Goal: Check status: Check status

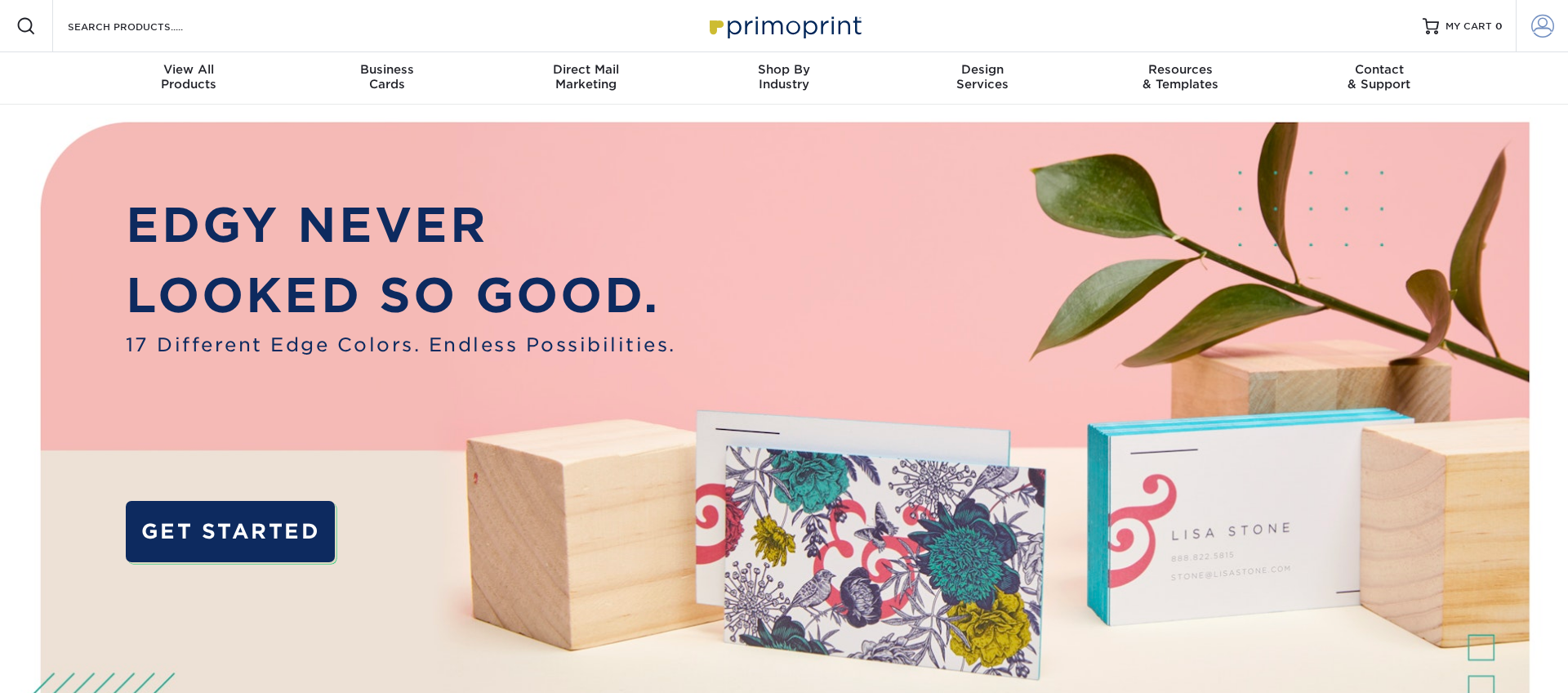
click at [1547, 21] on span at bounding box center [1543, 26] width 23 height 23
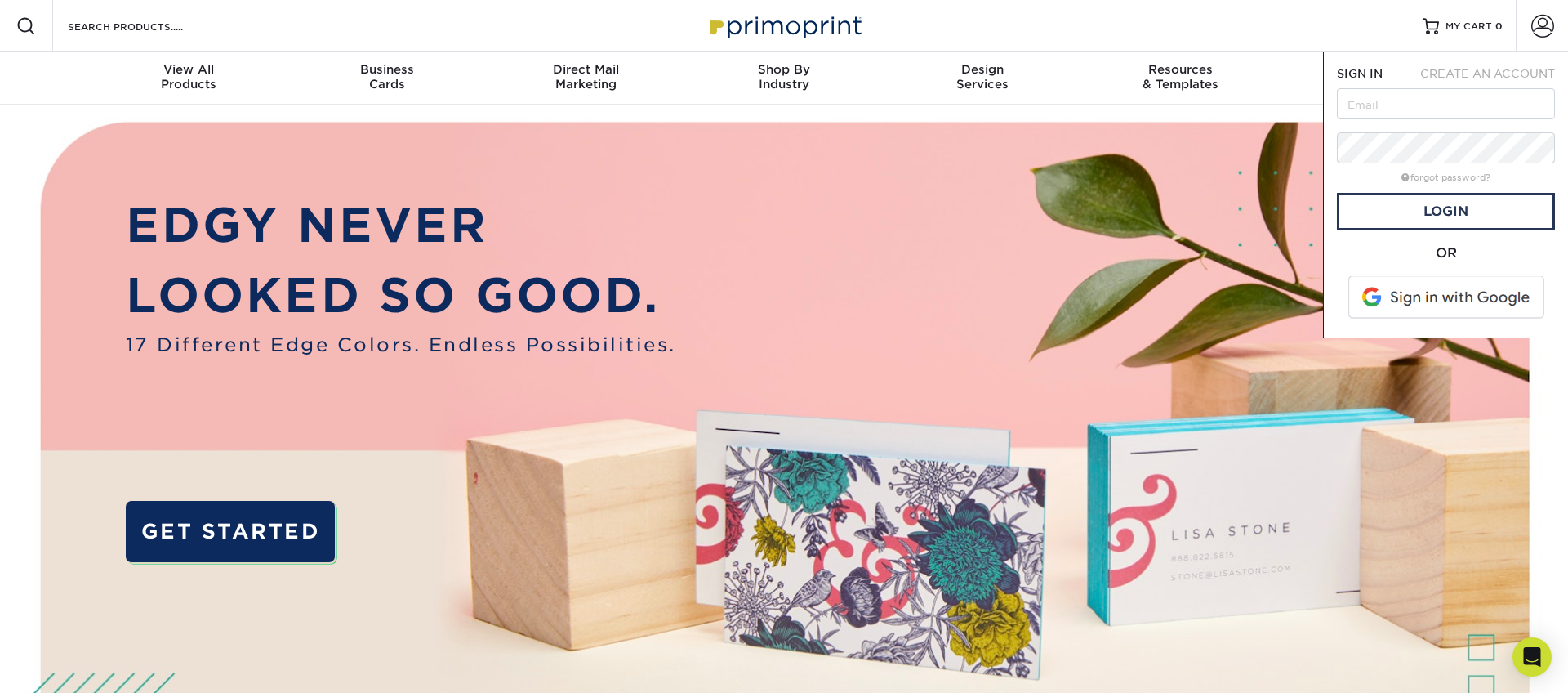
click at [1433, 300] on span at bounding box center [1447, 298] width 208 height 43
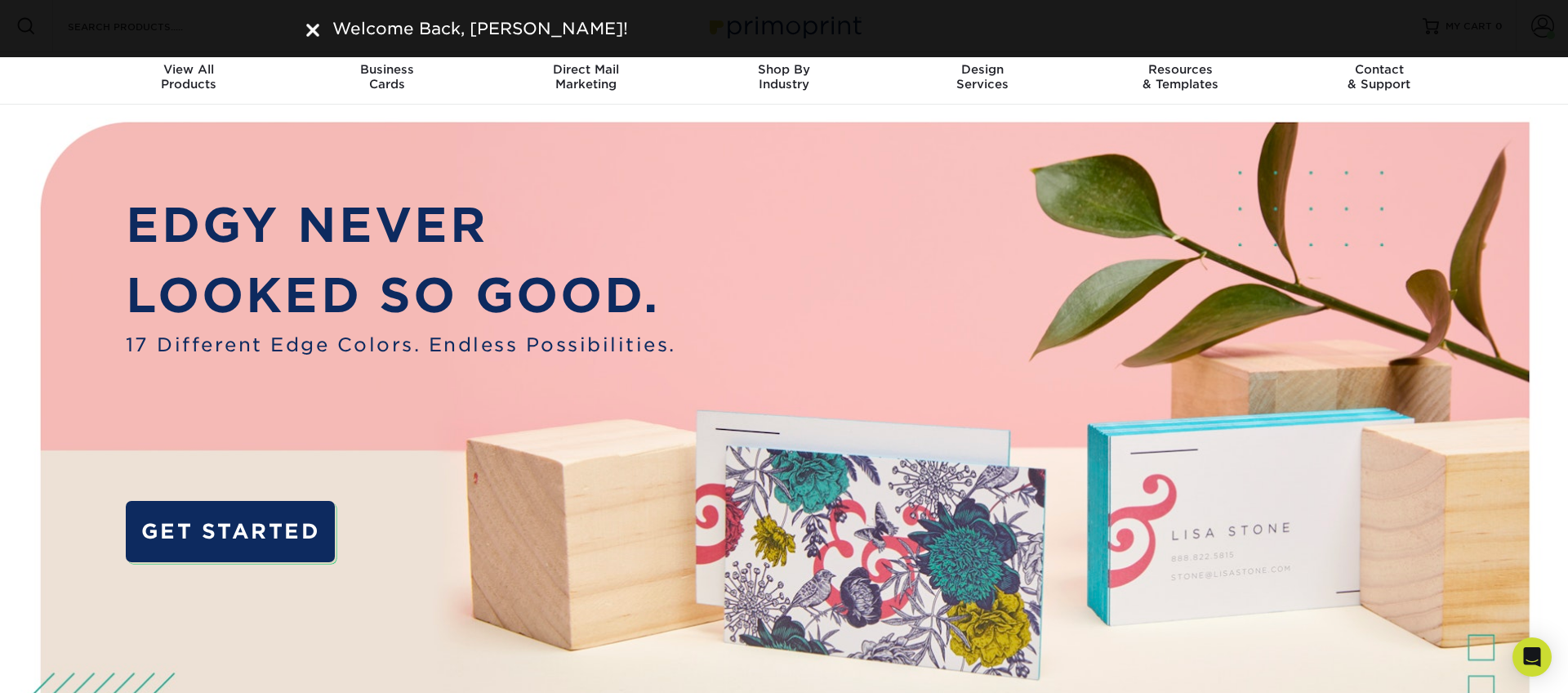
click at [301, 21] on div "Welcome Back, CRISTIAN!" at bounding box center [784, 28] width 980 height 25
click at [309, 26] on img at bounding box center [312, 30] width 13 height 13
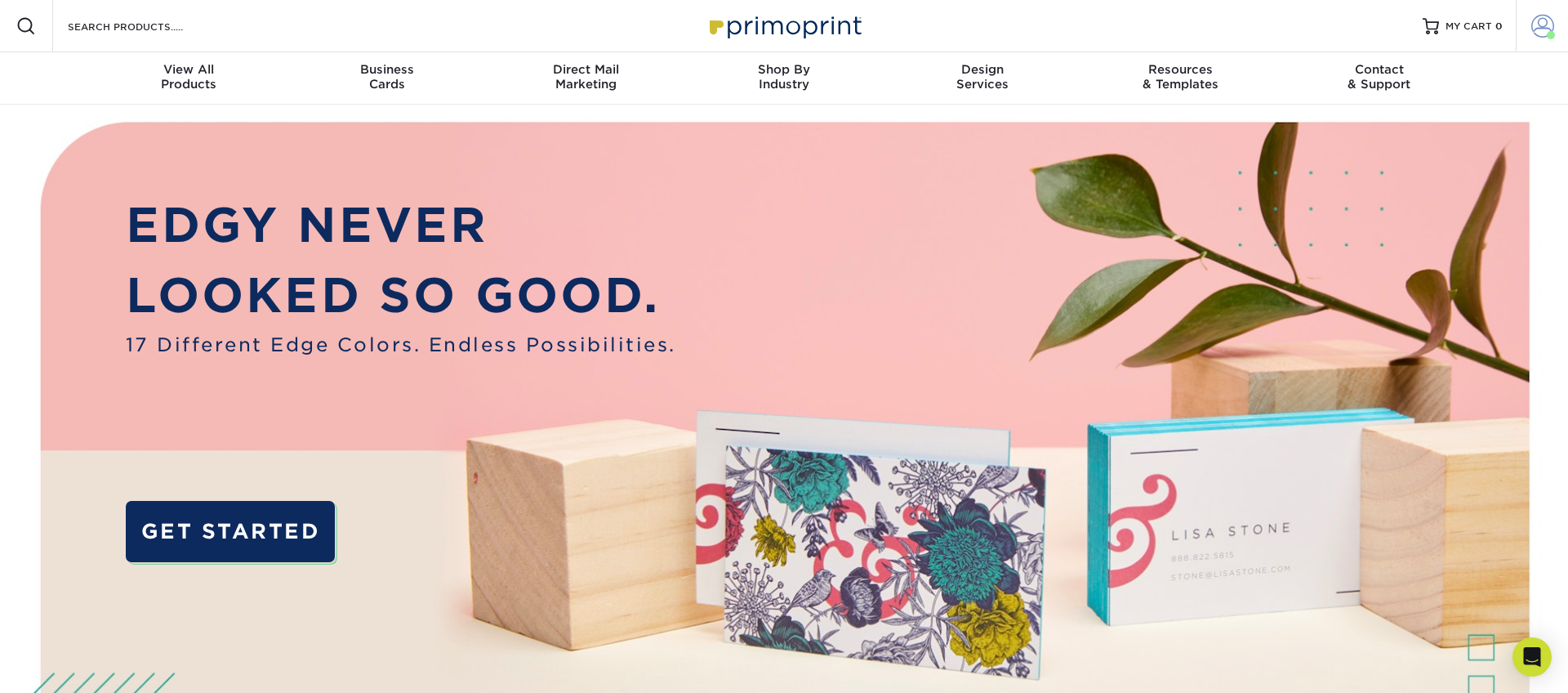
click at [1538, 12] on link "Account" at bounding box center [1543, 26] width 53 height 53
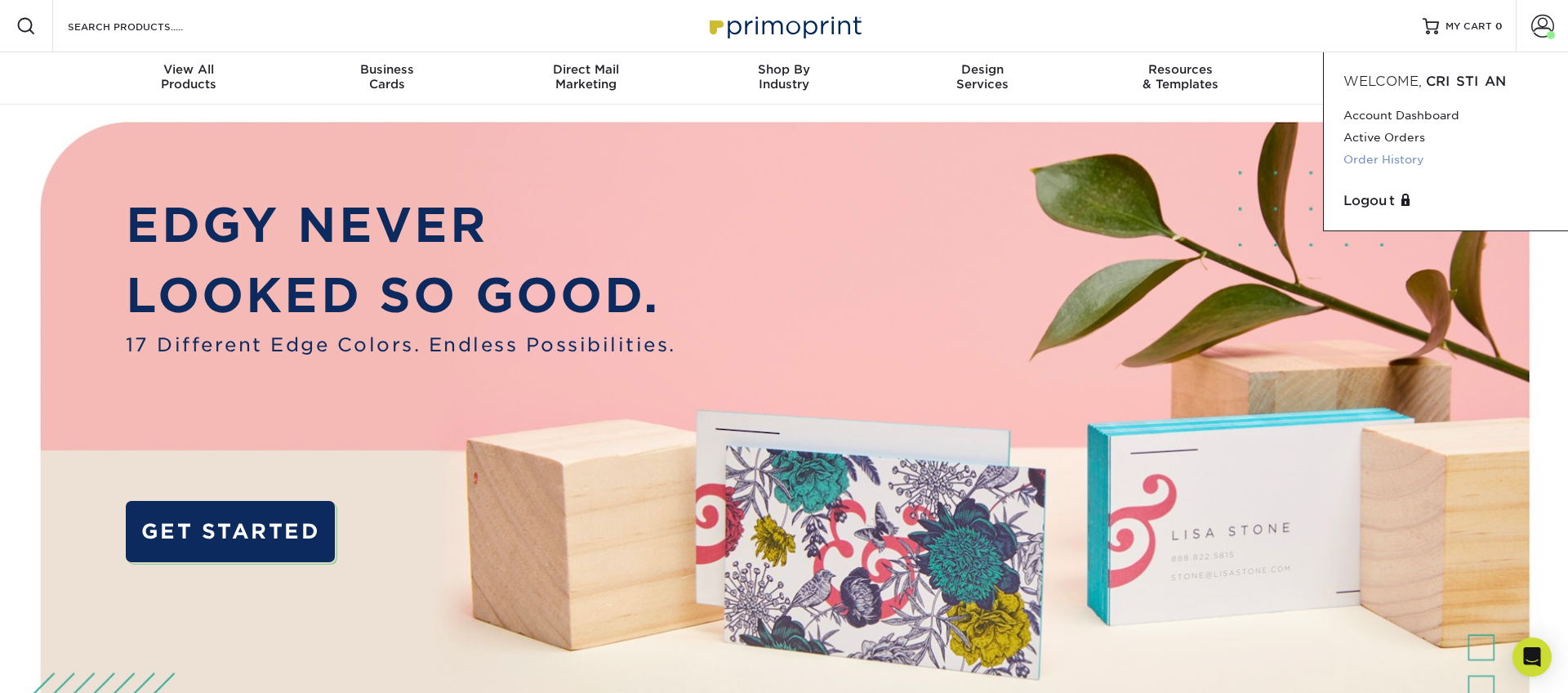
click at [1373, 162] on link "Order History" at bounding box center [1446, 160] width 205 height 22
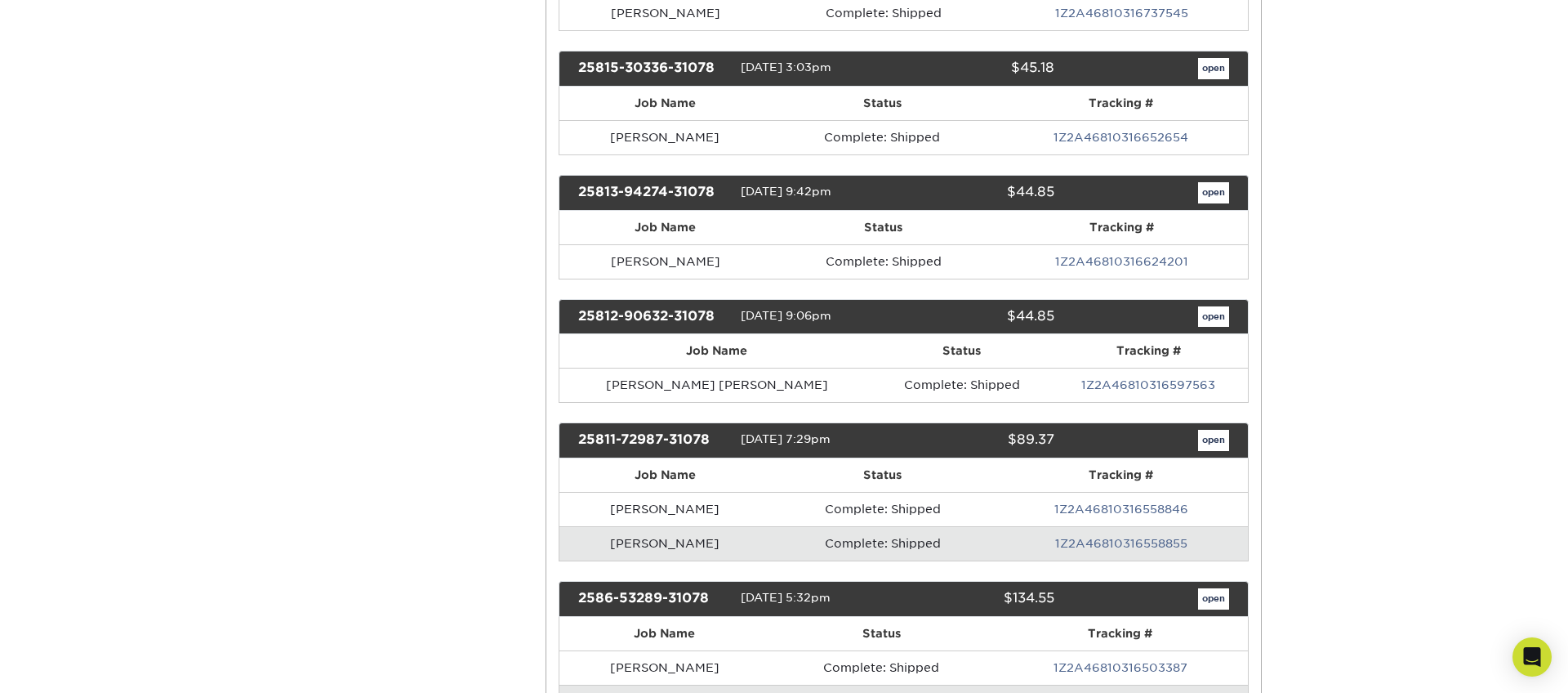
scroll to position [2165, 0]
